Goal: Task Accomplishment & Management: Use online tool/utility

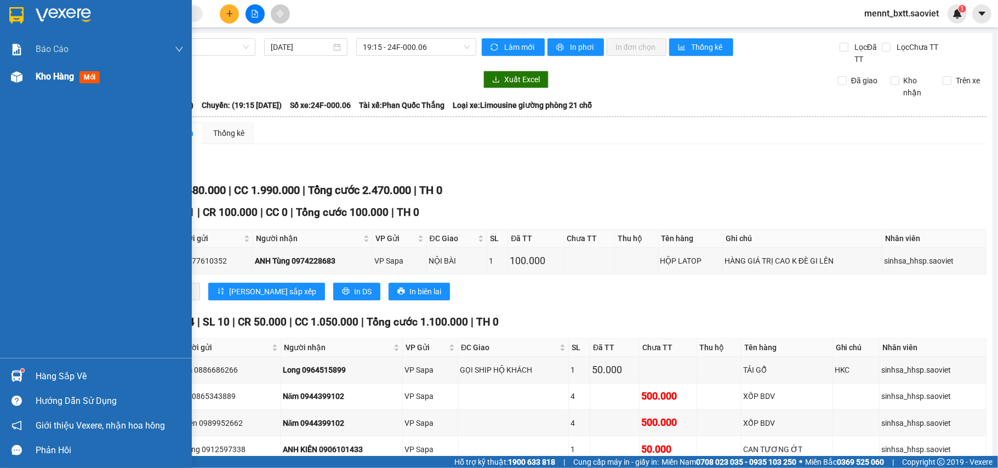
click at [53, 80] on span "Kho hàng" at bounding box center [55, 76] width 38 height 10
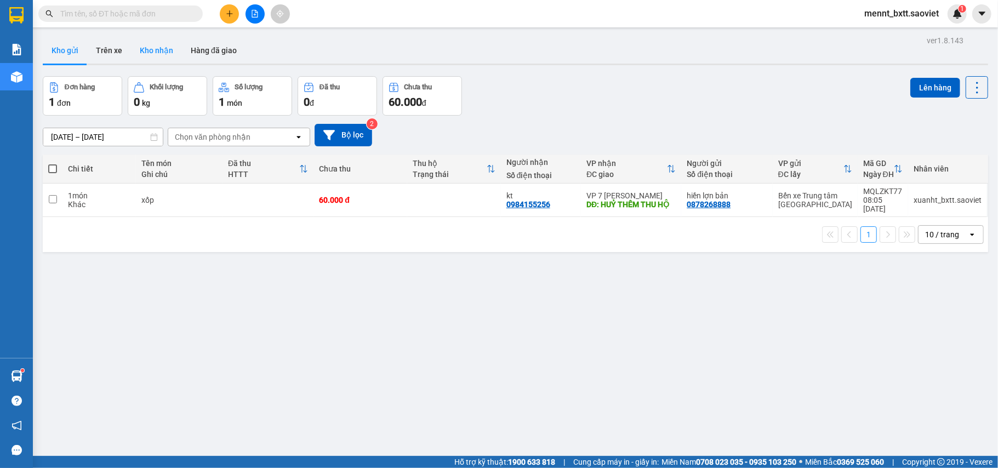
click at [152, 44] on button "Kho nhận" at bounding box center [156, 50] width 51 height 26
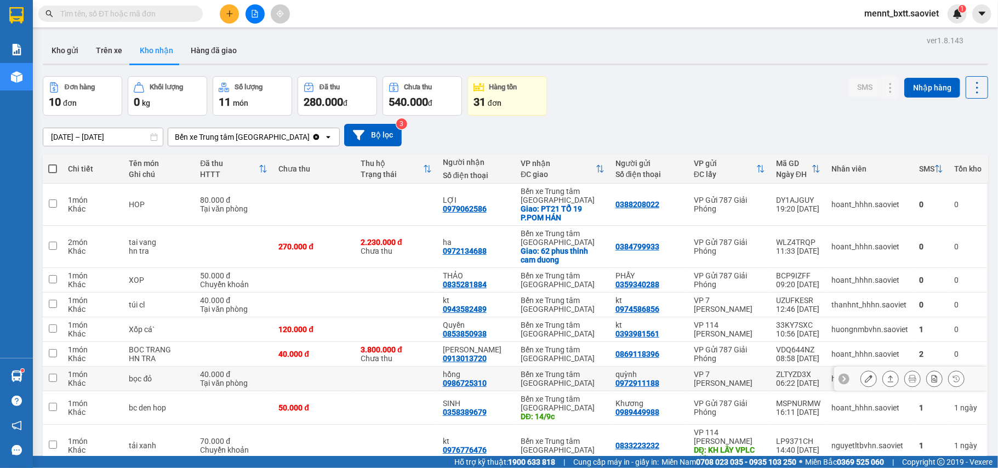
scroll to position [92, 0]
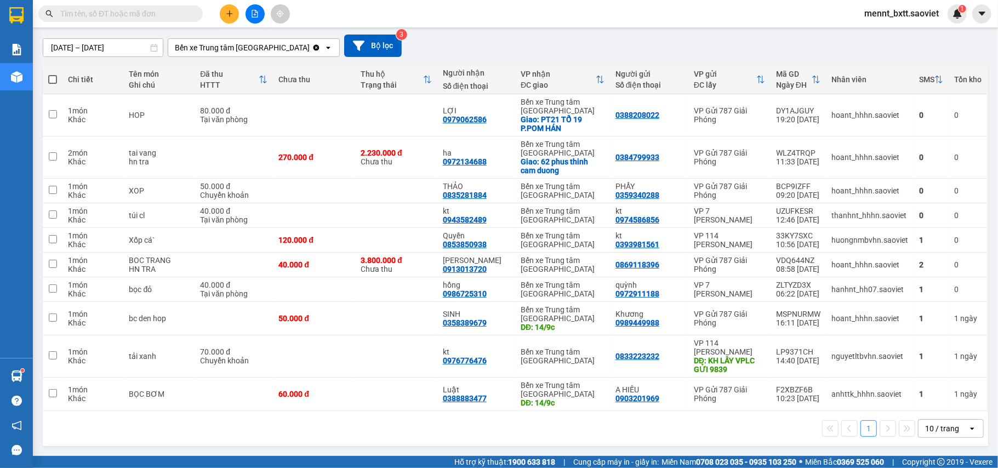
click at [255, 14] on icon "file-add" at bounding box center [255, 14] width 6 height 8
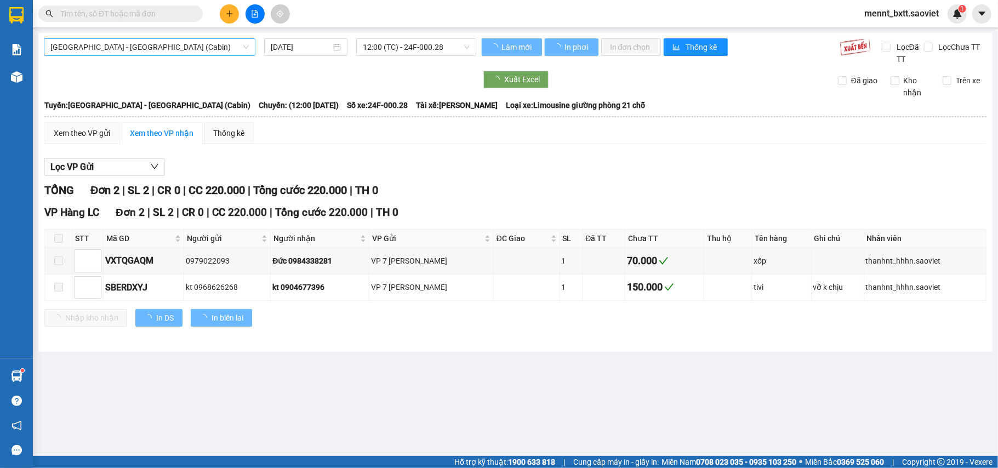
click at [185, 44] on span "[GEOGRAPHIC_DATA] - [GEOGRAPHIC_DATA] (Cabin)" at bounding box center [149, 47] width 198 height 16
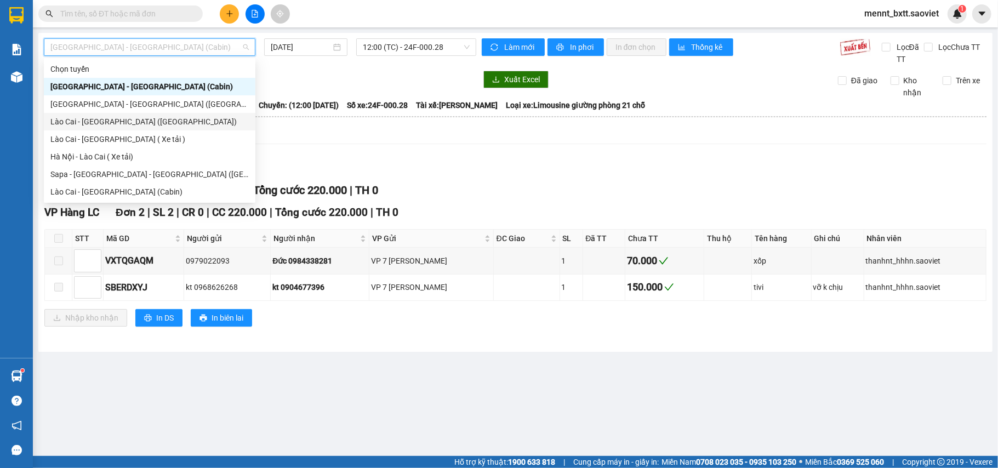
click at [150, 124] on div "Lào Cai - [GEOGRAPHIC_DATA] ([GEOGRAPHIC_DATA])" at bounding box center [149, 122] width 198 height 12
type input "[DATE]"
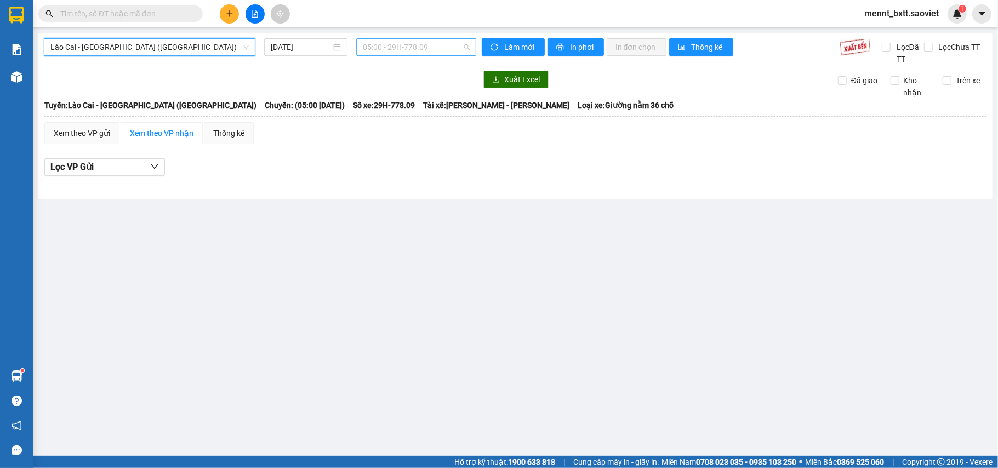
click at [369, 50] on span "05:00 - 29H-778.09" at bounding box center [416, 47] width 107 height 16
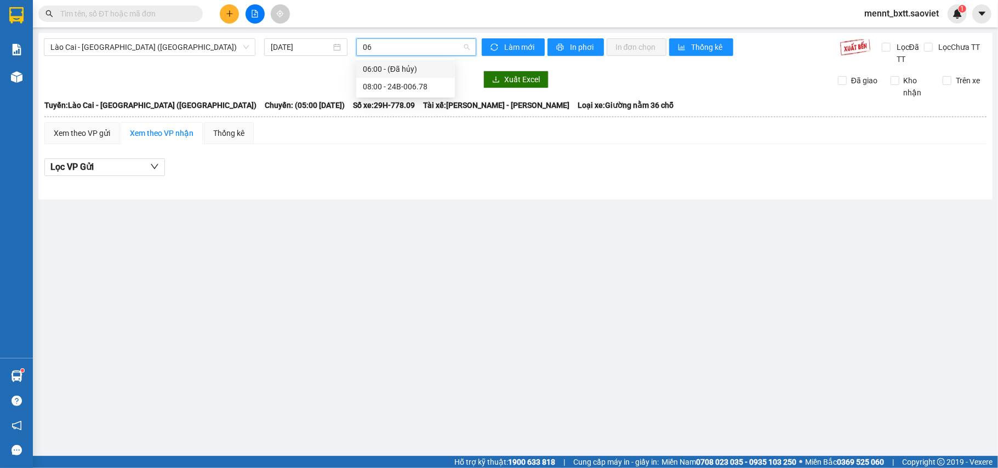
type input "0"
type input "7809"
click at [397, 83] on div "20:00 - 29H-778.09" at bounding box center [405, 87] width 85 height 12
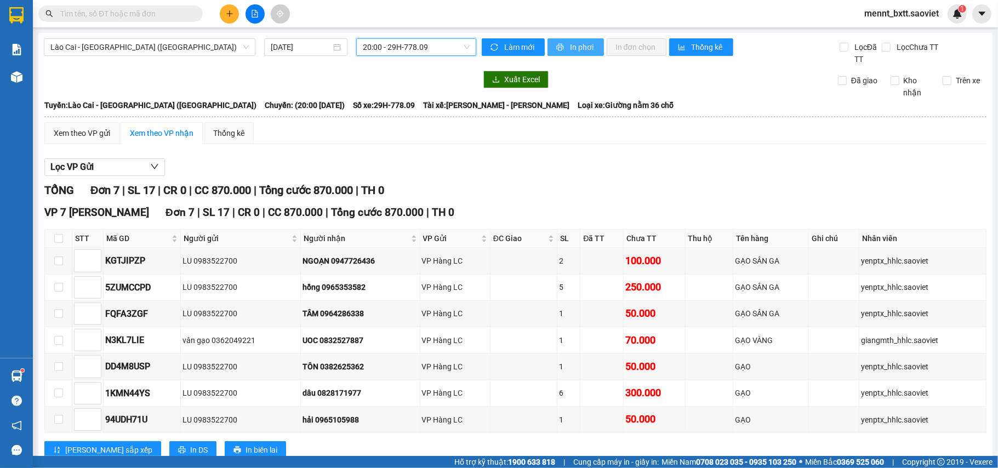
click at [581, 42] on span "In phơi" at bounding box center [582, 47] width 25 height 12
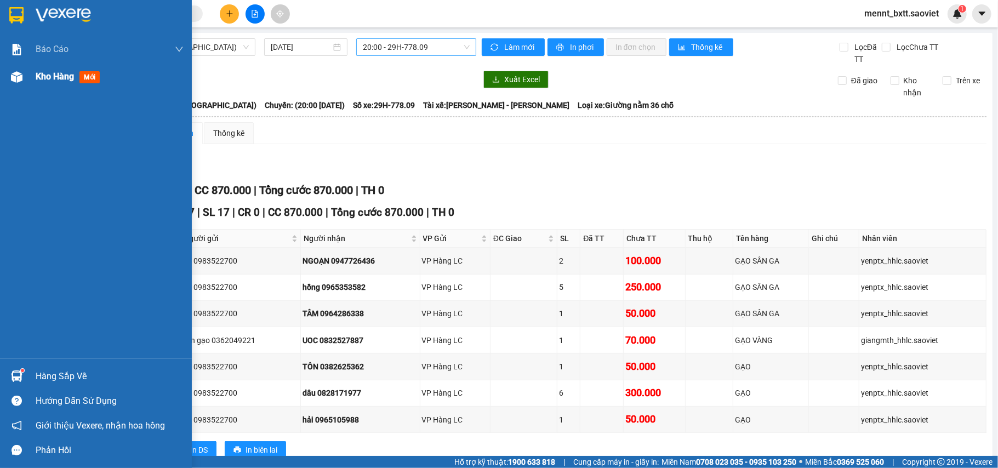
click at [47, 83] on div "Kho hàng mới" at bounding box center [110, 76] width 148 height 27
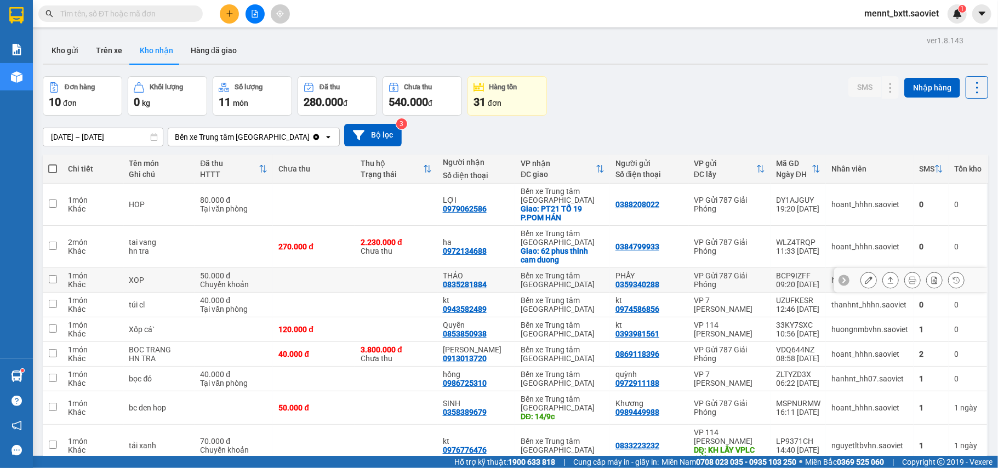
scroll to position [73, 0]
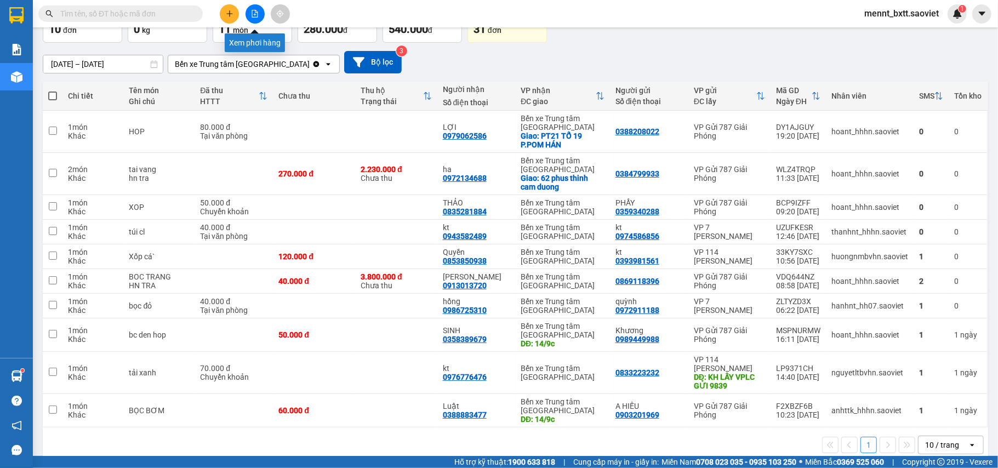
click at [250, 19] on button at bounding box center [254, 13] width 19 height 19
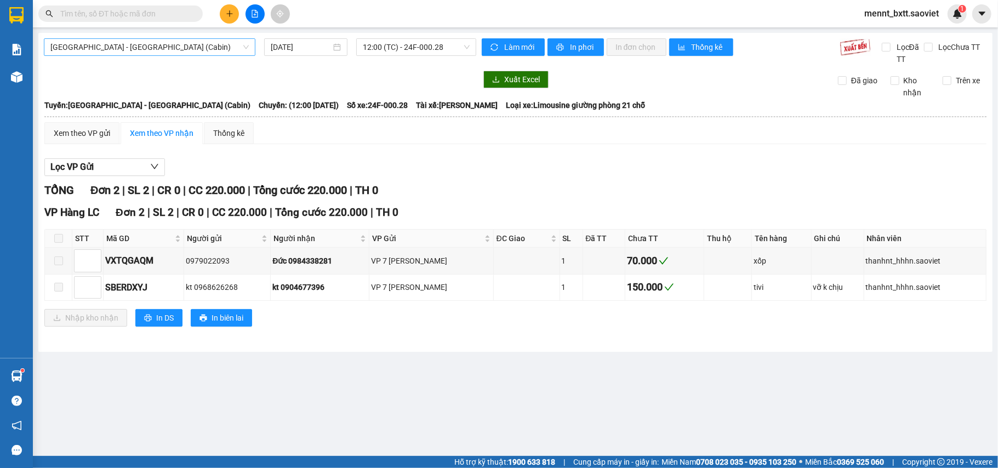
click at [178, 52] on span "[GEOGRAPHIC_DATA] - [GEOGRAPHIC_DATA] (Cabin)" at bounding box center [149, 47] width 198 height 16
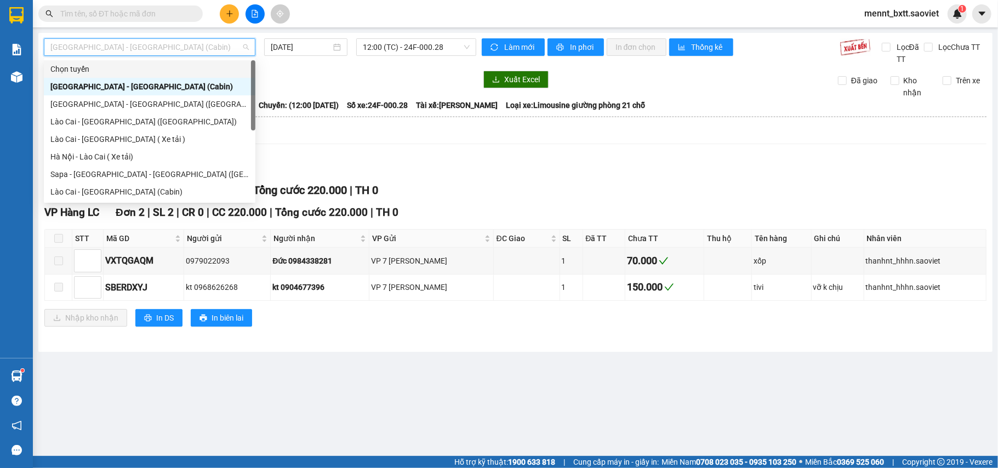
scroll to position [88, 0]
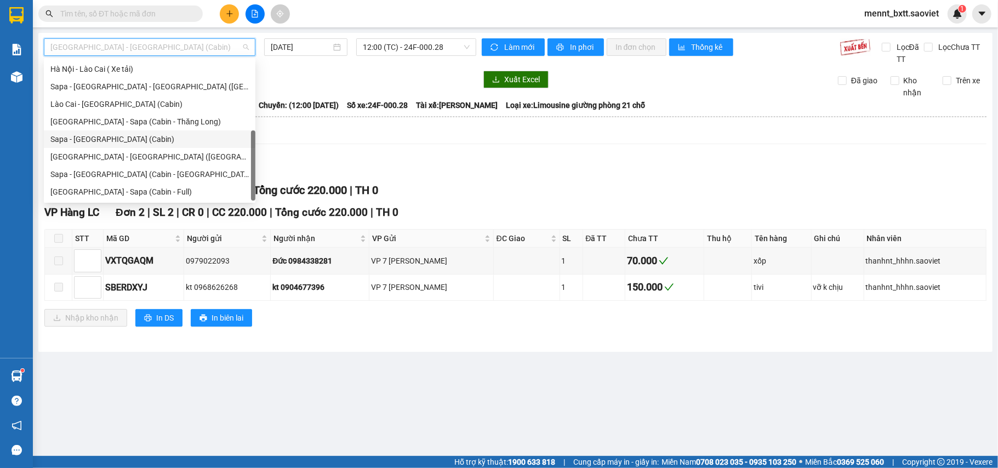
click at [153, 135] on div "Sapa - [GEOGRAPHIC_DATA] (Cabin)" at bounding box center [149, 139] width 198 height 12
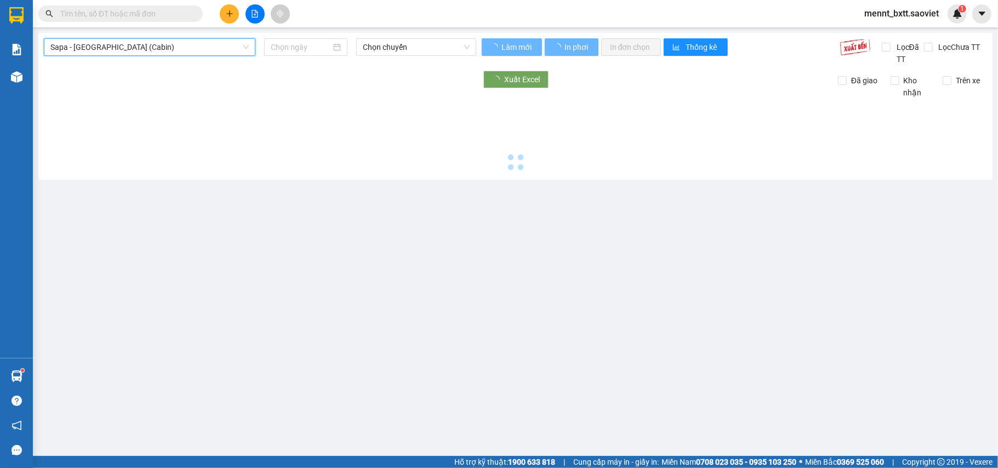
type input "[DATE]"
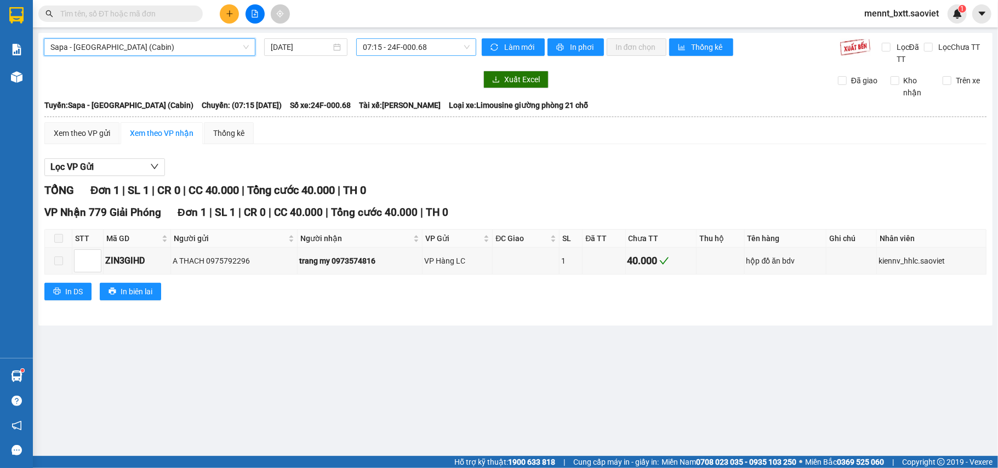
click at [375, 42] on span "07:15 - 24F-000.68" at bounding box center [416, 47] width 107 height 16
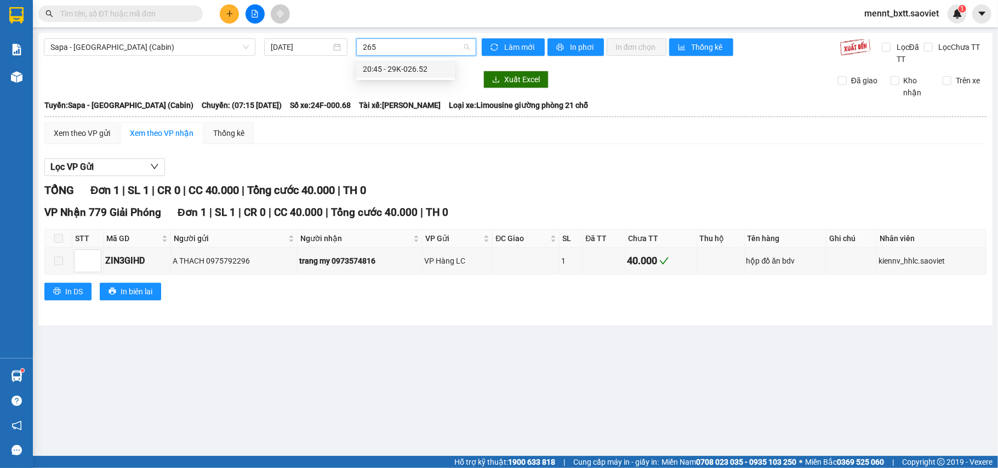
type input "2652"
click at [403, 62] on div "20:45 - 29K-026.52" at bounding box center [405, 69] width 99 height 18
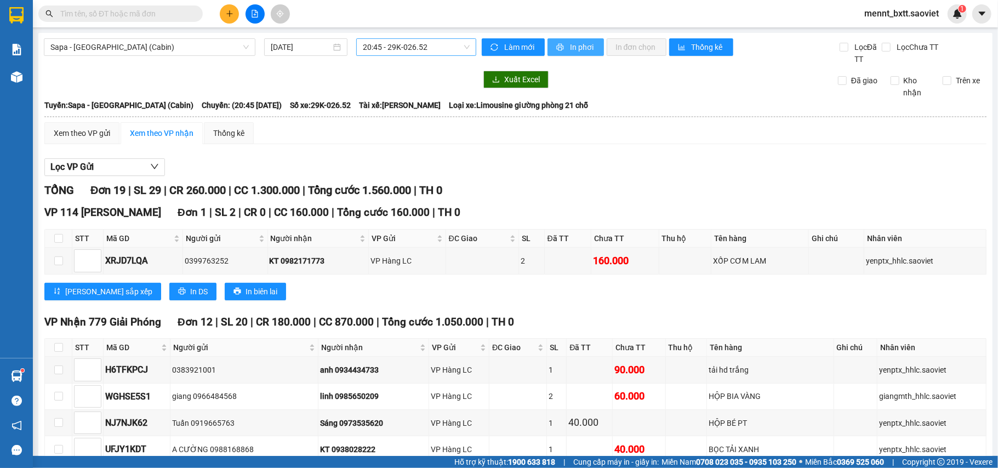
click at [572, 51] on span "In phơi" at bounding box center [582, 47] width 25 height 12
